Goal: Navigation & Orientation: Find specific page/section

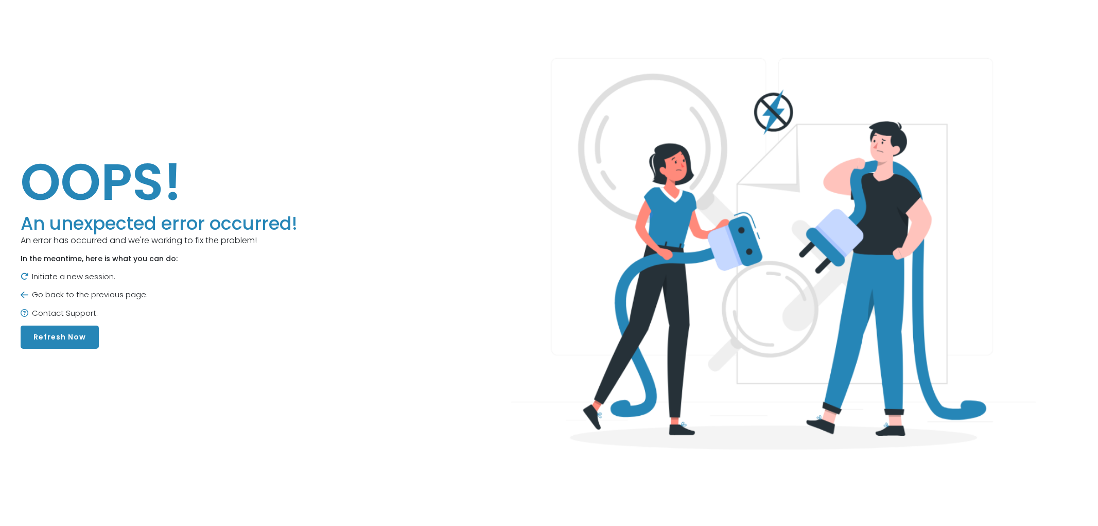
click at [81, 341] on button "Refresh Now" at bounding box center [60, 336] width 78 height 23
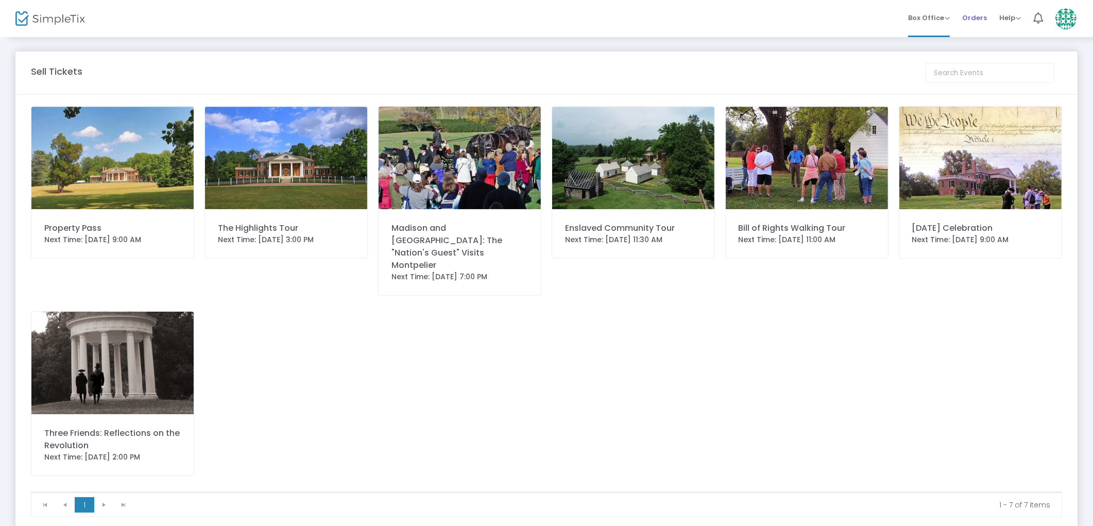
click at [976, 14] on span "Orders" at bounding box center [974, 18] width 25 height 26
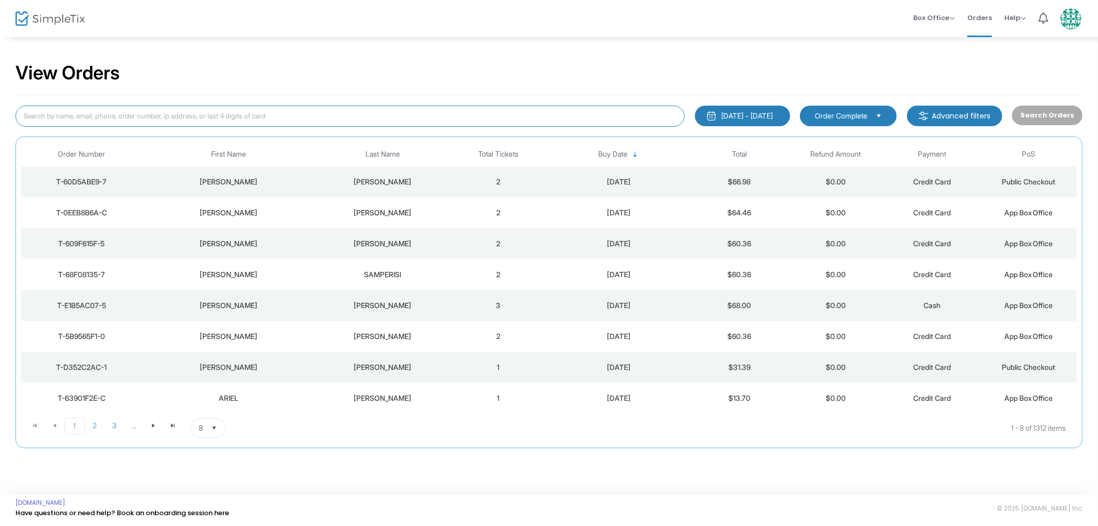
click at [339, 119] on input at bounding box center [349, 116] width 669 height 21
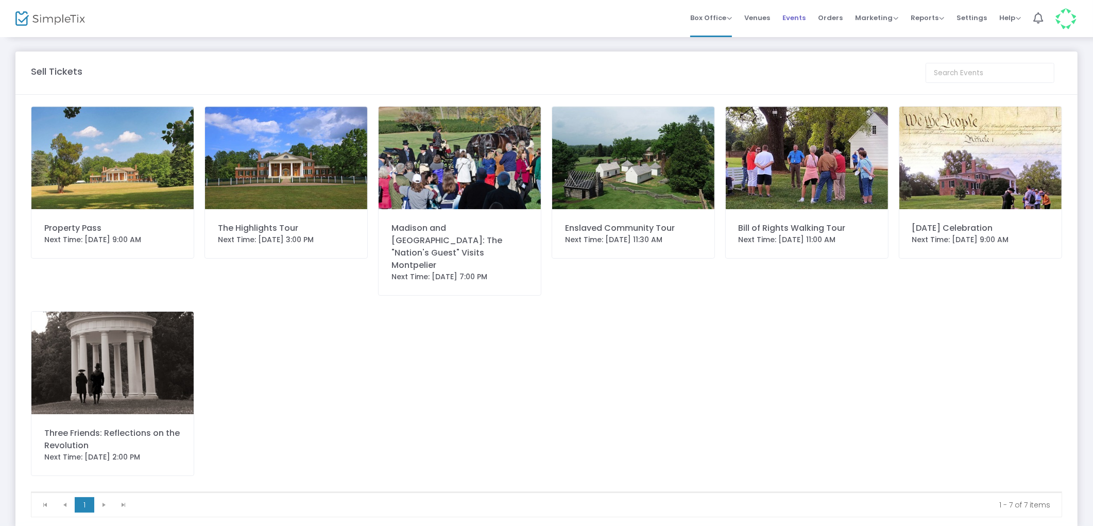
click at [810, 13] on li "Events" at bounding box center [794, 18] width 36 height 37
click at [805, 18] on span "Events" at bounding box center [793, 18] width 23 height 26
drag, startPoint x: 984, startPoint y: 19, endPoint x: 863, endPoint y: 117, distance: 155.9
click at [984, 19] on span "Orders" at bounding box center [974, 18] width 25 height 26
